Goal: Find specific page/section: Find specific page/section

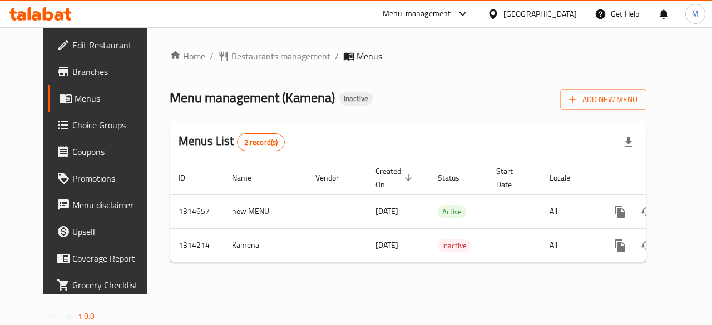
click at [562, 12] on div "[GEOGRAPHIC_DATA]" at bounding box center [539, 14] width 73 height 12
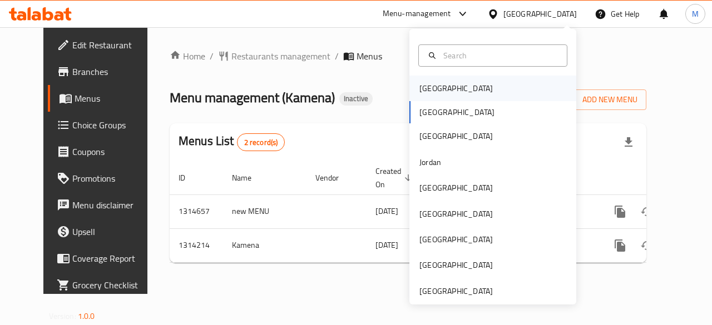
click at [514, 96] on div "[GEOGRAPHIC_DATA]" at bounding box center [492, 89] width 167 height 26
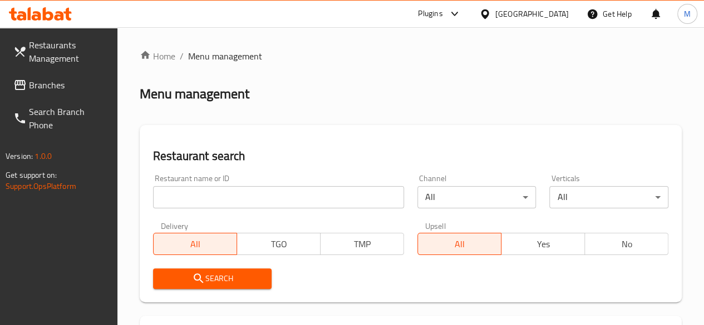
click at [442, 20] on div "Plugins" at bounding box center [430, 13] width 24 height 13
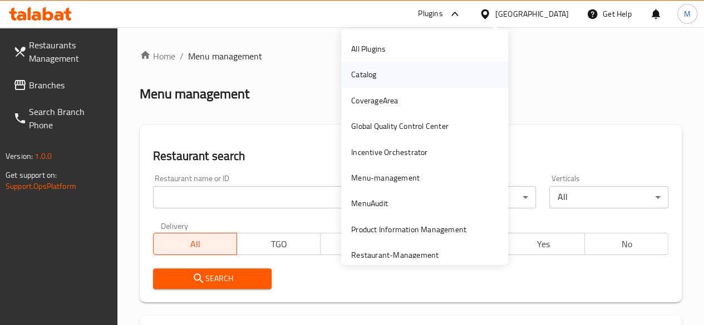
click at [391, 77] on div "Catalog" at bounding box center [424, 75] width 167 height 26
